Goal: Book appointment/travel/reservation

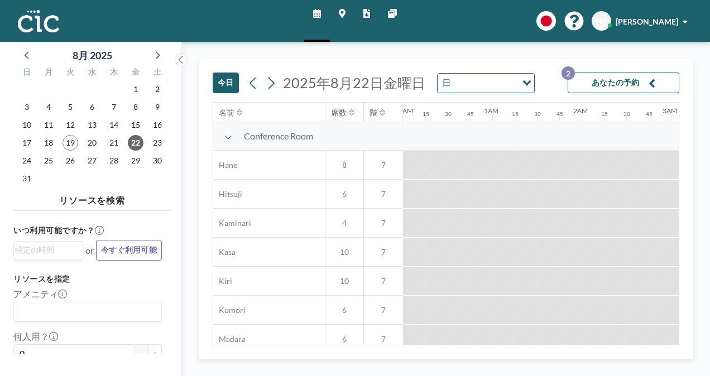
click at [234, 84] on button "今日" at bounding box center [226, 83] width 26 height 21
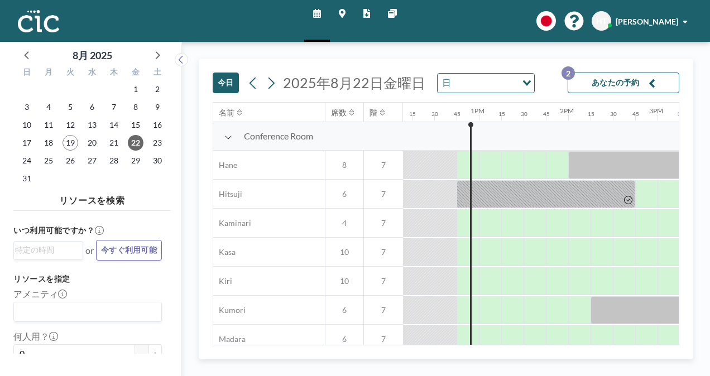
scroll to position [0, 1116]
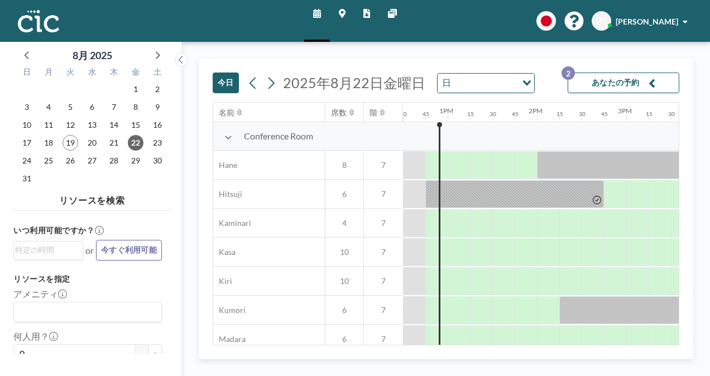
click at [627, 88] on button "あなたの予約 2" at bounding box center [623, 83] width 112 height 21
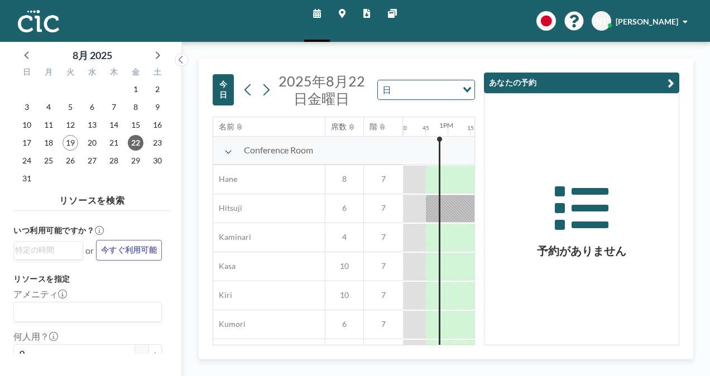
click at [637, 84] on button "あなたの予約" at bounding box center [581, 83] width 195 height 21
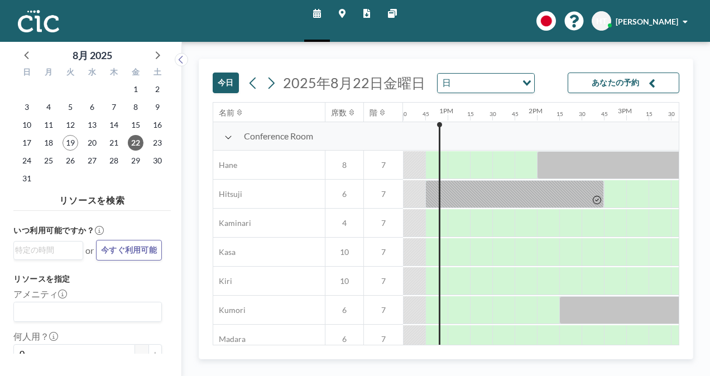
click at [224, 81] on button "今日" at bounding box center [226, 83] width 26 height 21
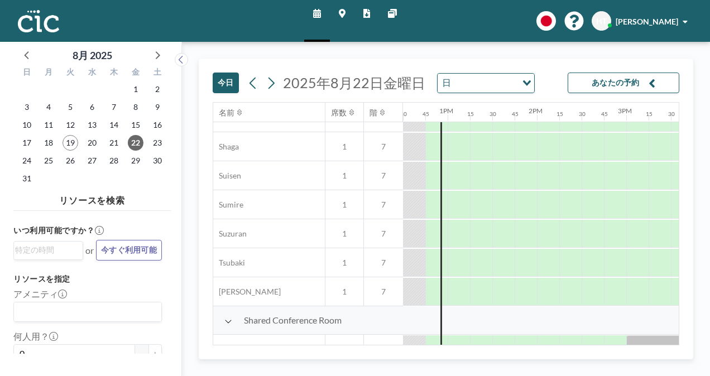
scroll to position [825, 1116]
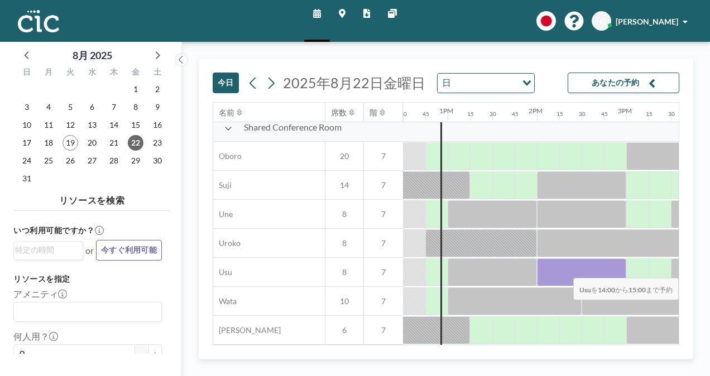
drag, startPoint x: 542, startPoint y: 272, endPoint x: 611, endPoint y: 269, distance: 69.2
click at [611, 269] on div at bounding box center [581, 272] width 89 height 28
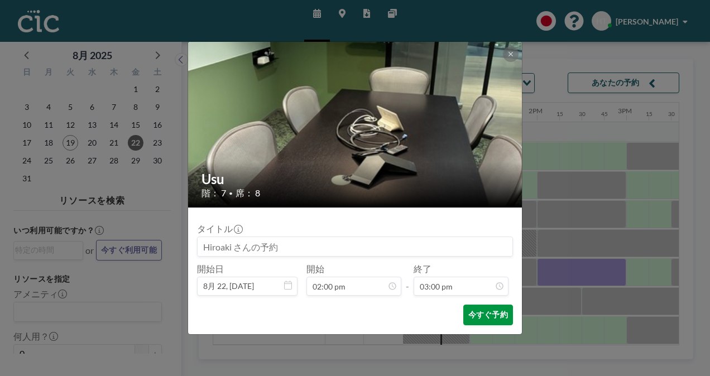
click at [481, 314] on button "今すぐ予約" at bounding box center [488, 315] width 50 height 21
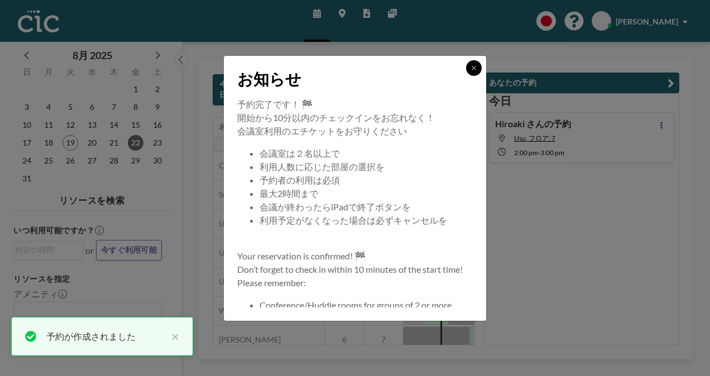
click at [473, 71] on button at bounding box center [474, 68] width 16 height 16
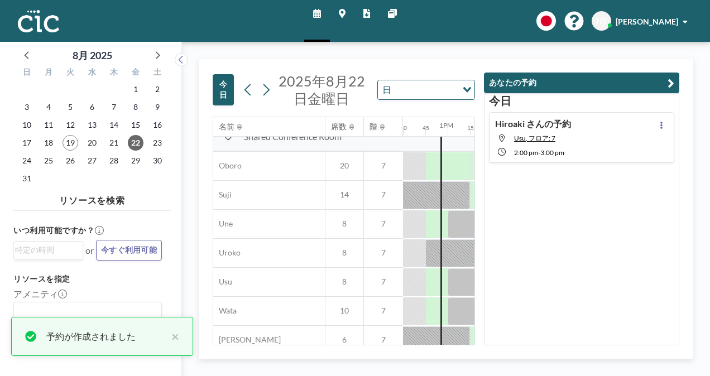
click at [521, 88] on button "あなたの予約" at bounding box center [581, 83] width 195 height 21
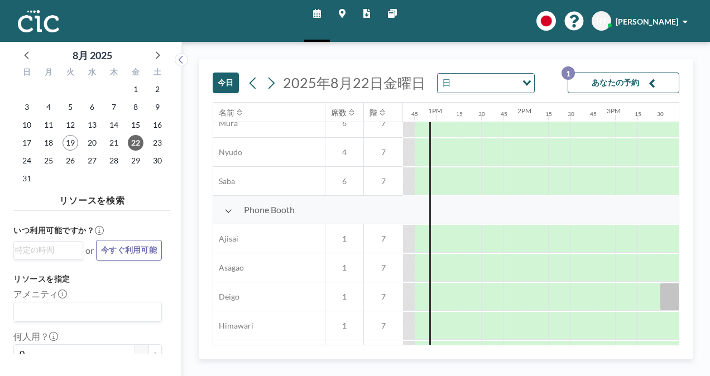
scroll to position [244, 1127]
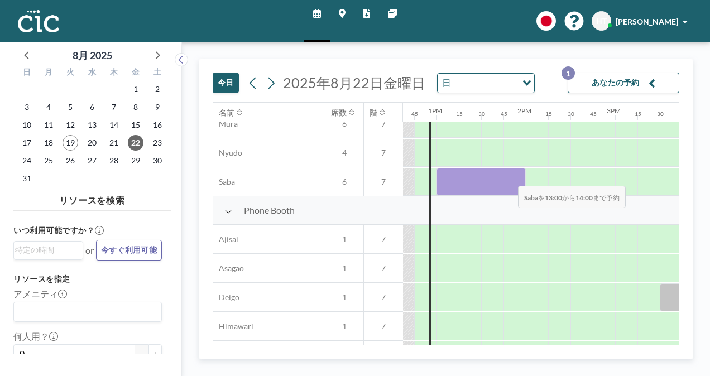
drag, startPoint x: 452, startPoint y: 176, endPoint x: 509, endPoint y: 177, distance: 56.9
click at [509, 177] on div at bounding box center [480, 182] width 89 height 28
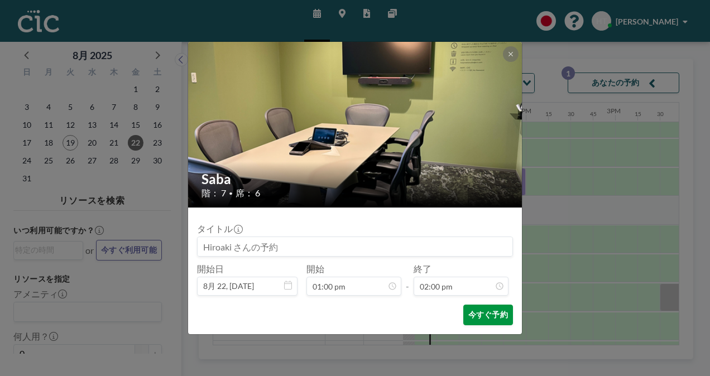
click at [498, 313] on button "今すぐ予約" at bounding box center [488, 315] width 50 height 21
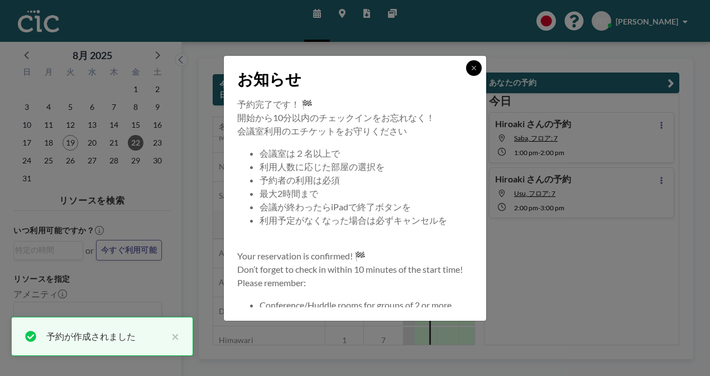
click at [471, 67] on icon at bounding box center [473, 68] width 7 height 7
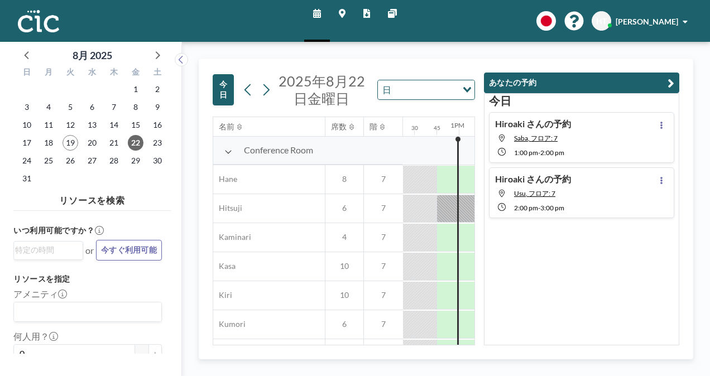
scroll to position [0, 1116]
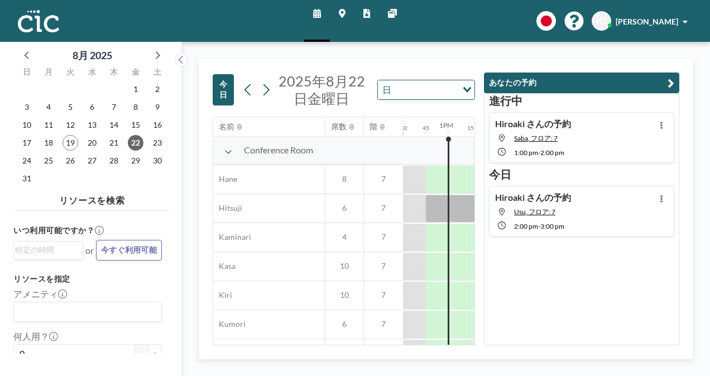
click at [600, 137] on div "[PERSON_NAME]の予約 Saba, フロア: 7 1:00 PM - 2:00 PM" at bounding box center [581, 137] width 185 height 51
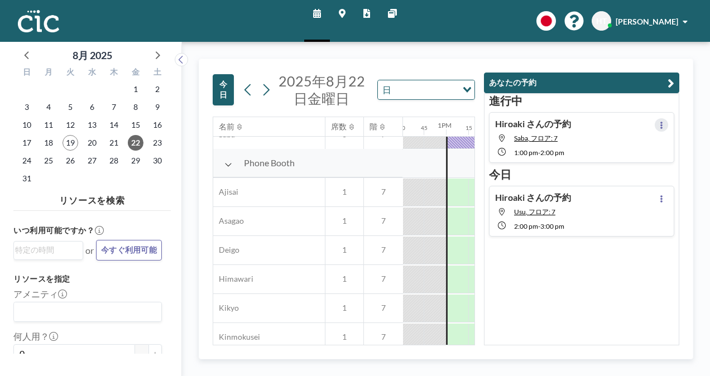
scroll to position [312, 1138]
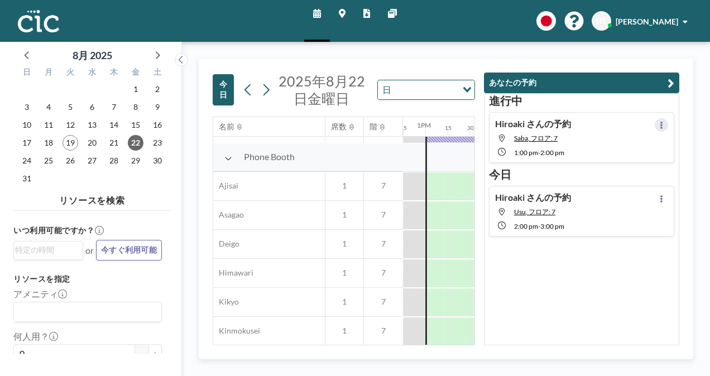
click at [660, 124] on icon at bounding box center [661, 125] width 2 height 7
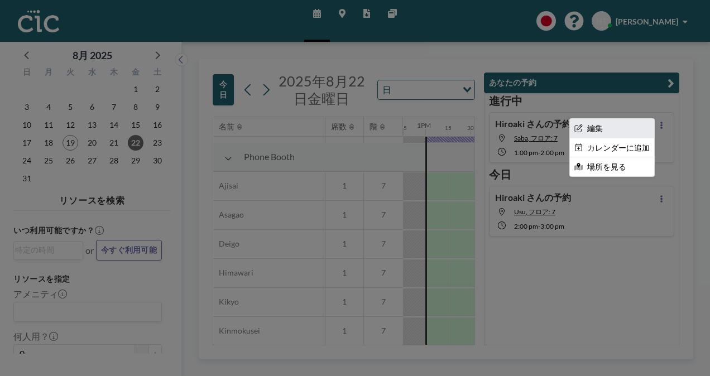
click at [589, 124] on li "編集" at bounding box center [612, 128] width 84 height 19
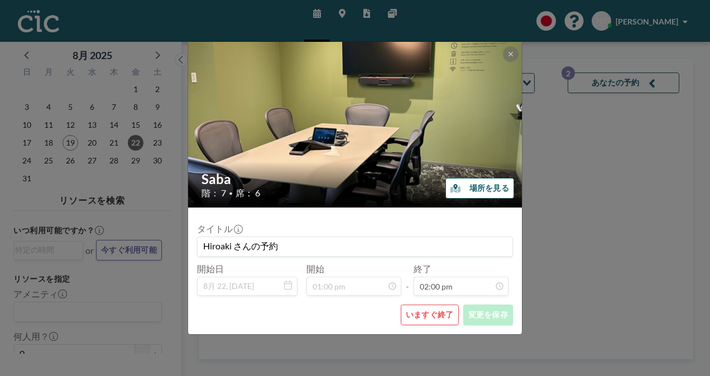
click at [423, 314] on button "いますぐ終了" at bounding box center [430, 315] width 58 height 21
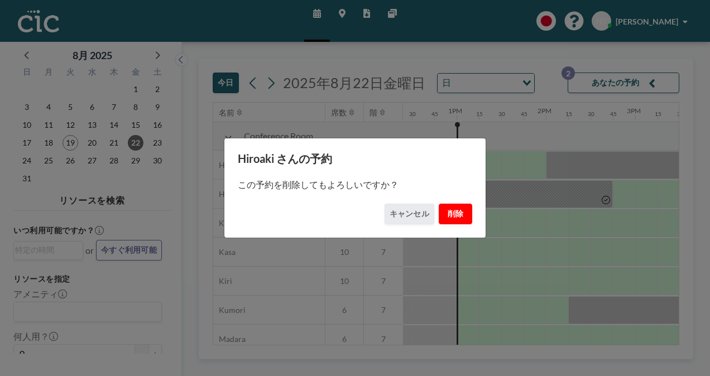
click at [450, 218] on button "削除" at bounding box center [455, 214] width 33 height 21
